Goal: Transaction & Acquisition: Purchase product/service

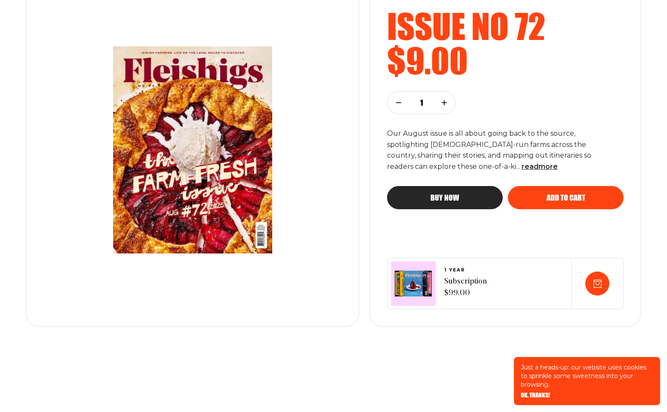
scroll to position [150, 0]
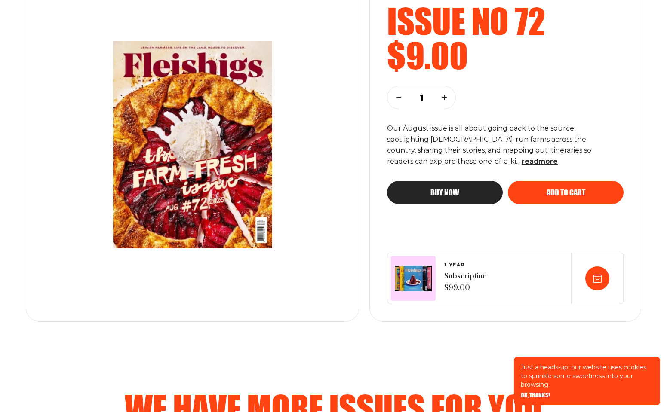
click at [450, 189] on span "Buy now" at bounding box center [444, 185] width 29 height 8
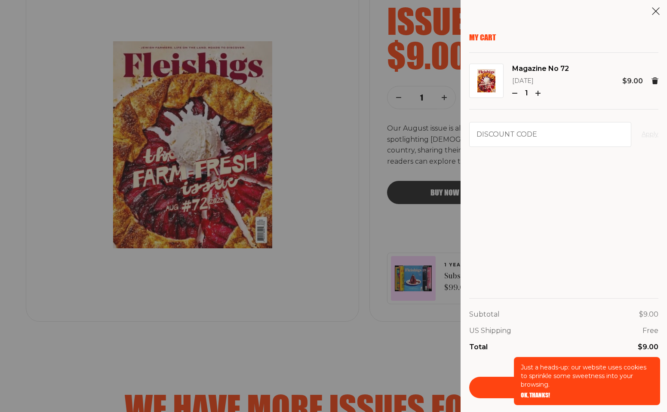
click at [554, 351] on div "Total $9.00" at bounding box center [563, 347] width 189 height 11
click at [532, 392] on span "OK, THANKS!" at bounding box center [535, 389] width 29 height 6
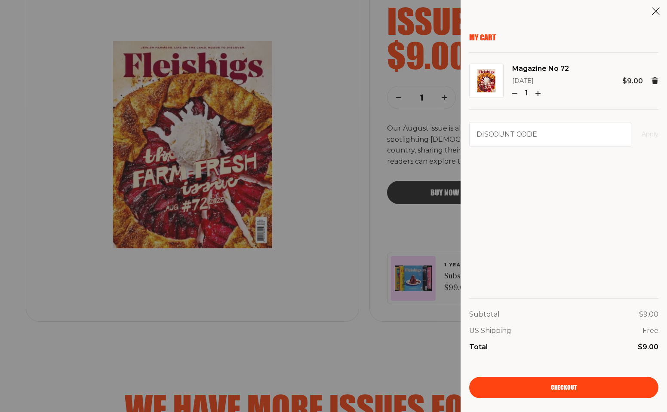
click at [560, 391] on link "Checkout" at bounding box center [563, 387] width 189 height 21
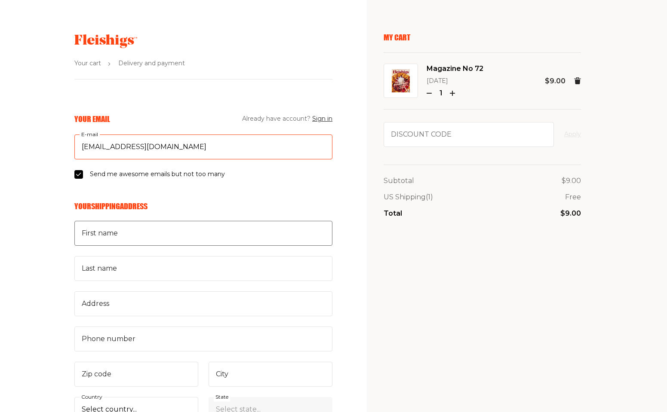
type input "[EMAIL_ADDRESS][DOMAIN_NAME]"
type input "[PERSON_NAME]"
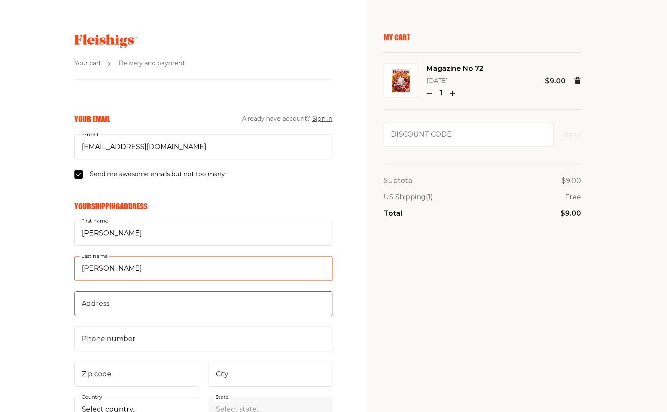
type input "[PERSON_NAME]"
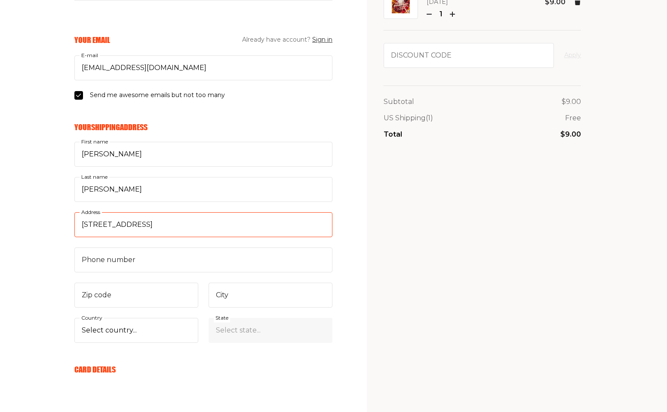
scroll to position [83, 0]
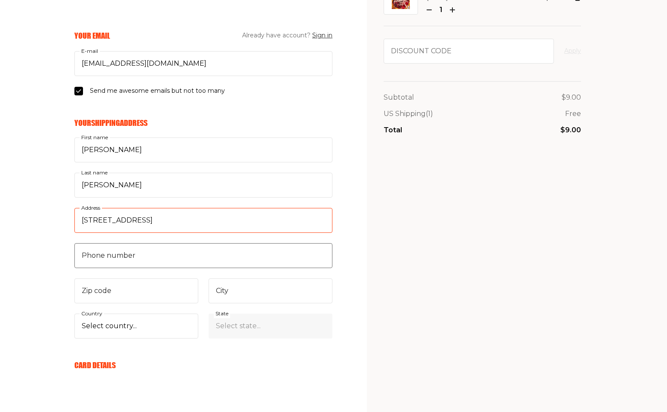
type input "[STREET_ADDRESS]"
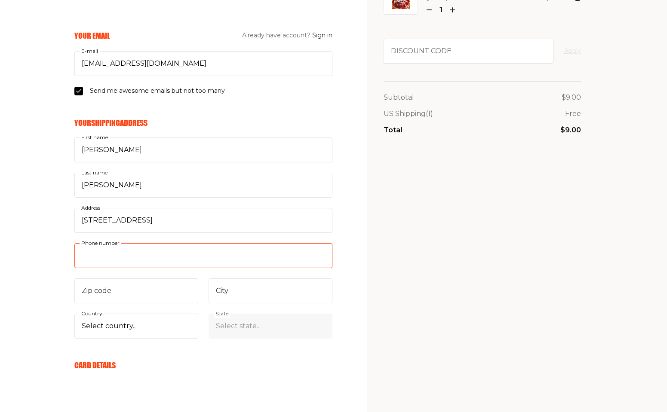
click at [165, 257] on input "Phone number" at bounding box center [203, 255] width 258 height 25
type input "9"
type input "212"
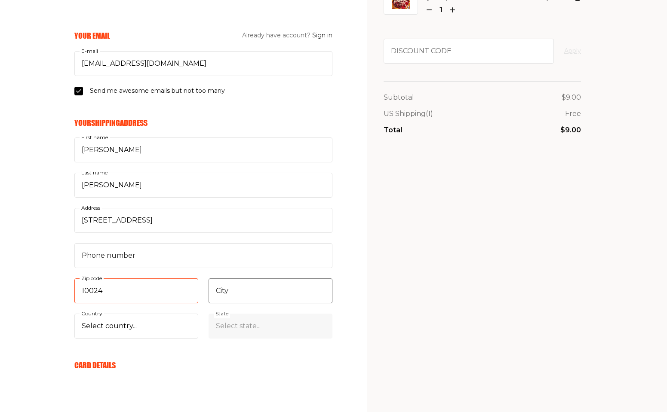
type input "10024"
type input "[US_STATE]"
select select "US"
select select "[US_STATE]"
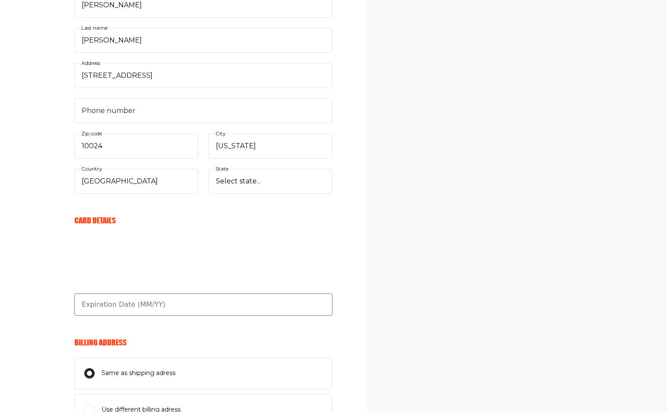
scroll to position [228, 0]
click at [108, 307] on input "text" at bounding box center [203, 305] width 258 height 22
type input "06/28"
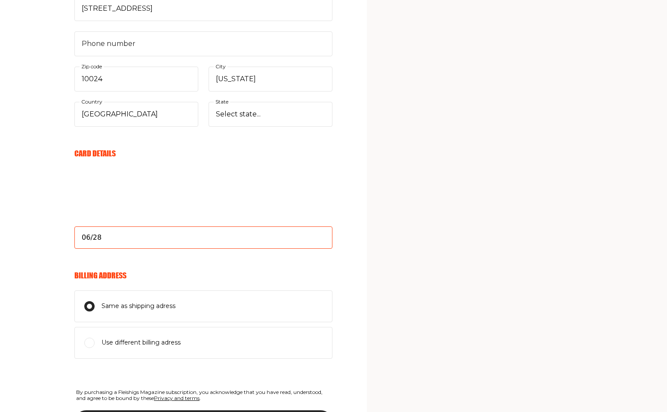
scroll to position [297, 0]
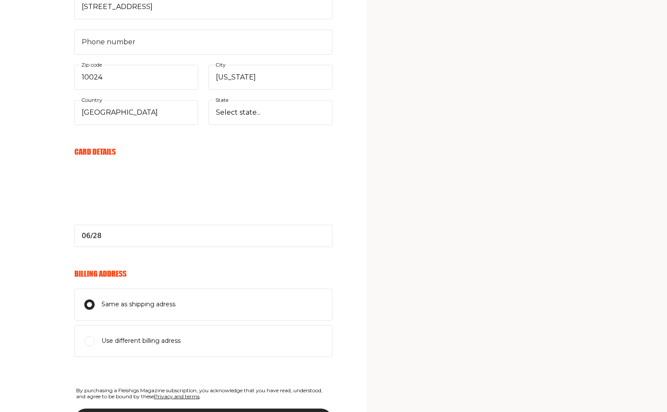
click at [89, 310] on input "Use different billing adress" at bounding box center [89, 305] width 10 height 10
radio input "true"
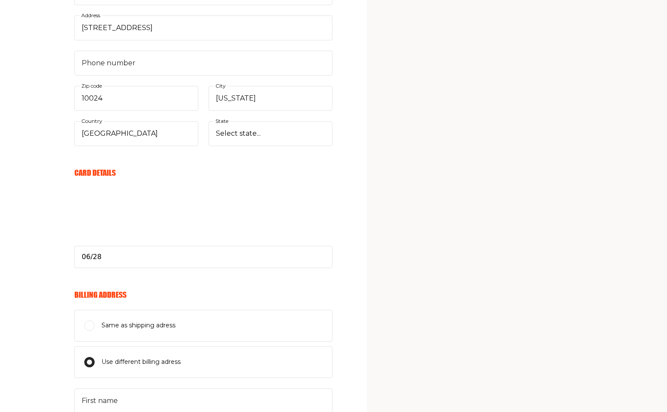
scroll to position [276, 0]
click at [90, 324] on input "Same as shipping adress" at bounding box center [89, 326] width 10 height 10
radio input "true"
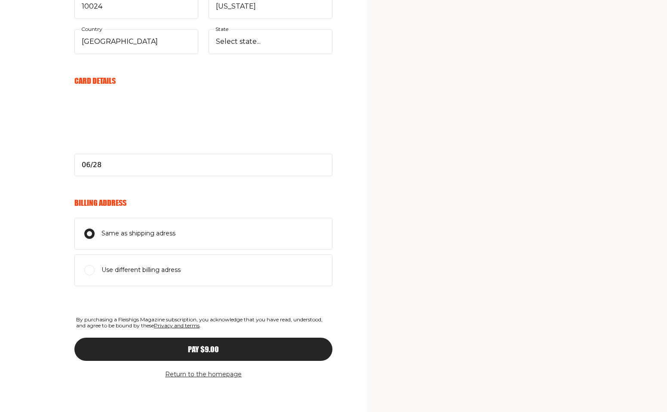
scroll to position [367, 0]
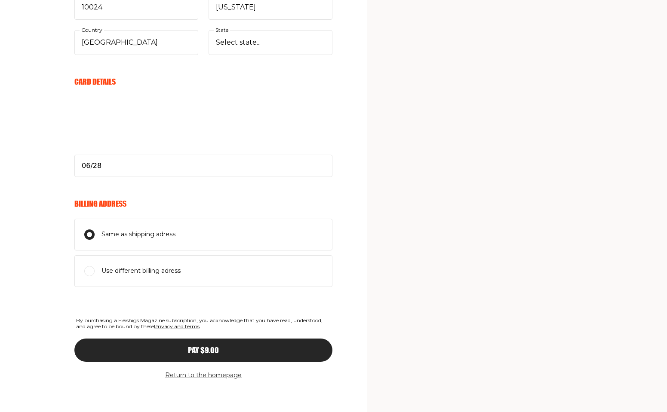
click at [202, 346] on span "Pay $9.00" at bounding box center [203, 343] width 31 height 8
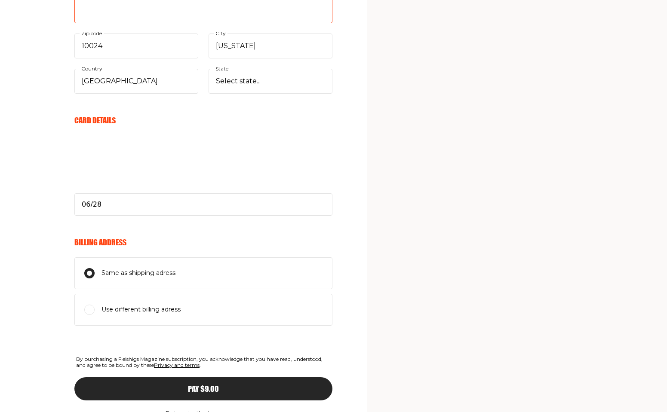
scroll to position [347, 0]
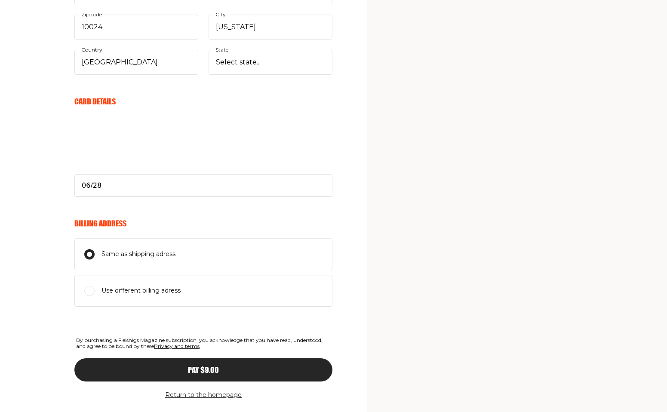
click at [199, 366] on span "Pay $9.00" at bounding box center [203, 362] width 31 height 8
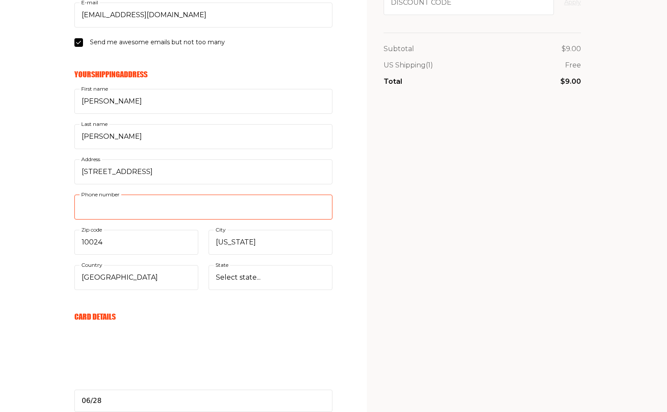
click at [323, 207] on input "Phone number" at bounding box center [203, 207] width 258 height 25
drag, startPoint x: 138, startPoint y: 206, endPoint x: 56, endPoint y: 206, distance: 82.5
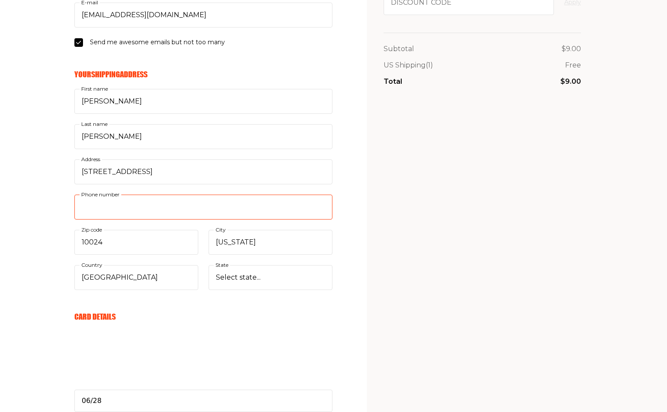
click at [56, 206] on div "Your Email Already have account? Sign in [EMAIL_ADDRESS][DOMAIN_NAME] E-mail Se…" at bounding box center [166, 316] width 332 height 668
type input "212"
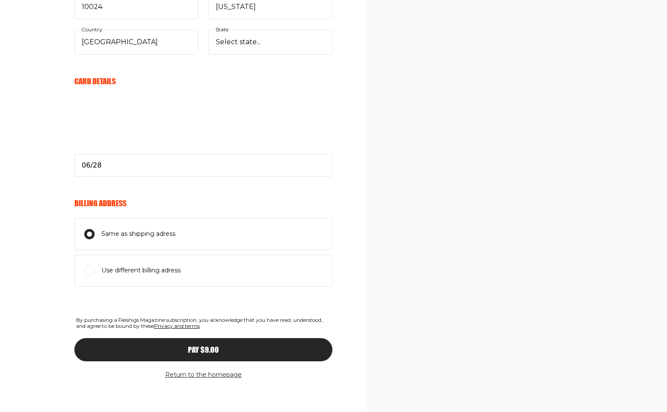
scroll to position [367, 0]
click at [180, 346] on div "Pay $9.00" at bounding box center [204, 350] width 224 height 8
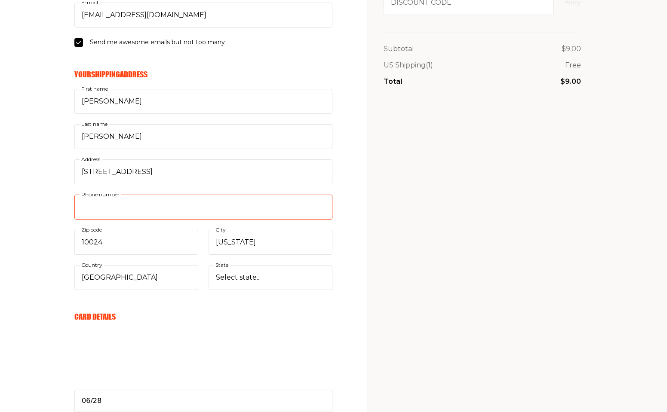
drag, startPoint x: 126, startPoint y: 205, endPoint x: 78, endPoint y: 205, distance: 47.3
click at [78, 205] on input "Phone number" at bounding box center [203, 207] width 258 height 25
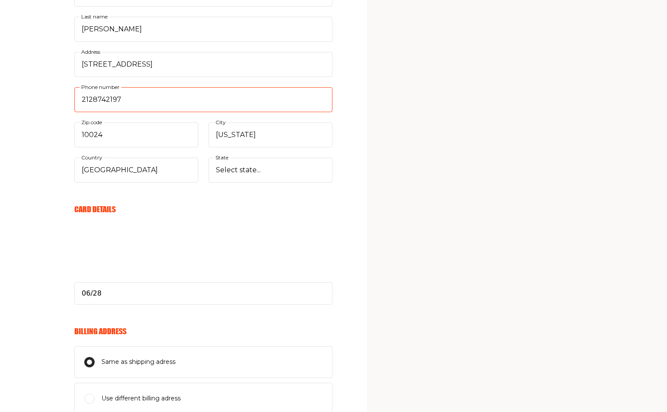
type input "2128742196"
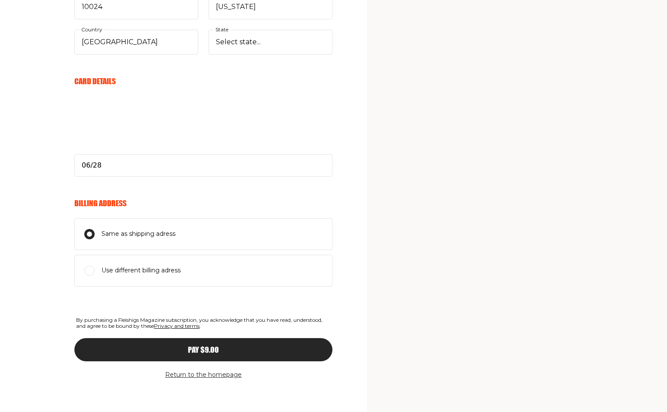
scroll to position [367, 0]
click at [193, 346] on span "Pay $9.00" at bounding box center [203, 343] width 31 height 8
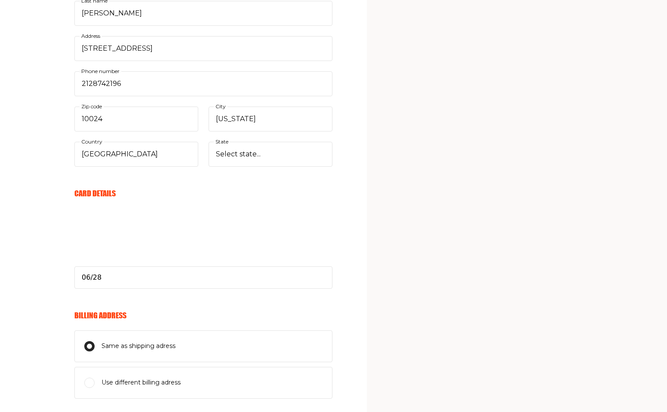
scroll to position [241, 0]
